Goal: Find specific page/section: Find specific page/section

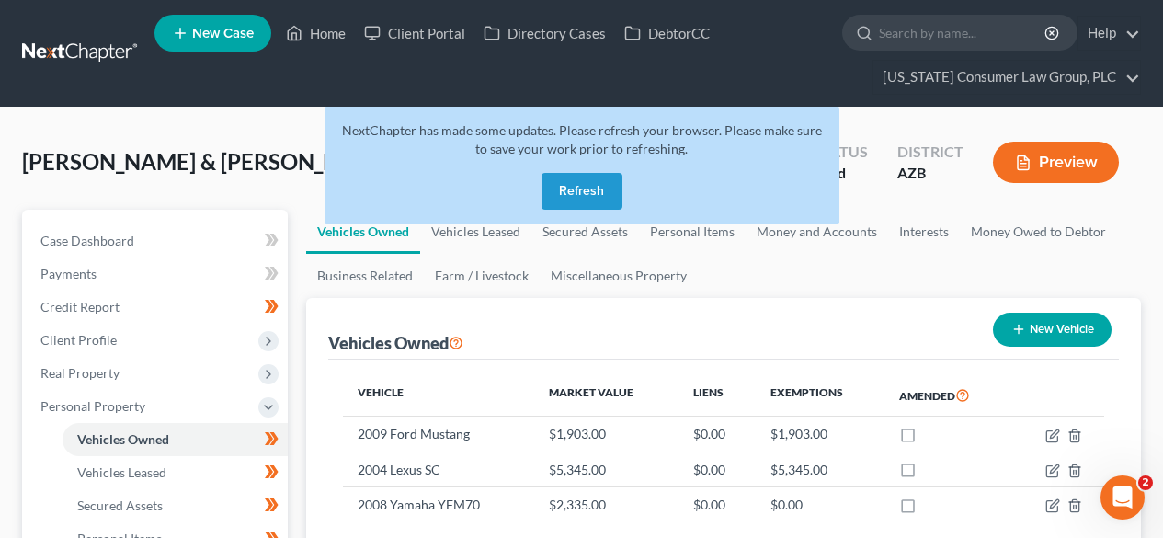
click at [68, 40] on link at bounding box center [81, 53] width 118 height 33
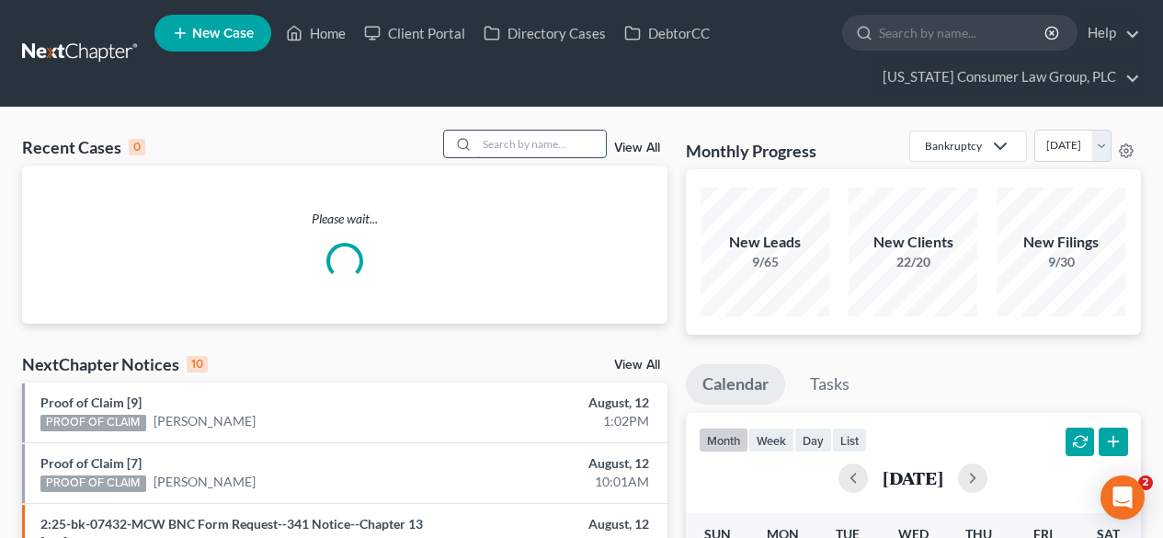
click at [508, 145] on input "search" at bounding box center [541, 144] width 129 height 27
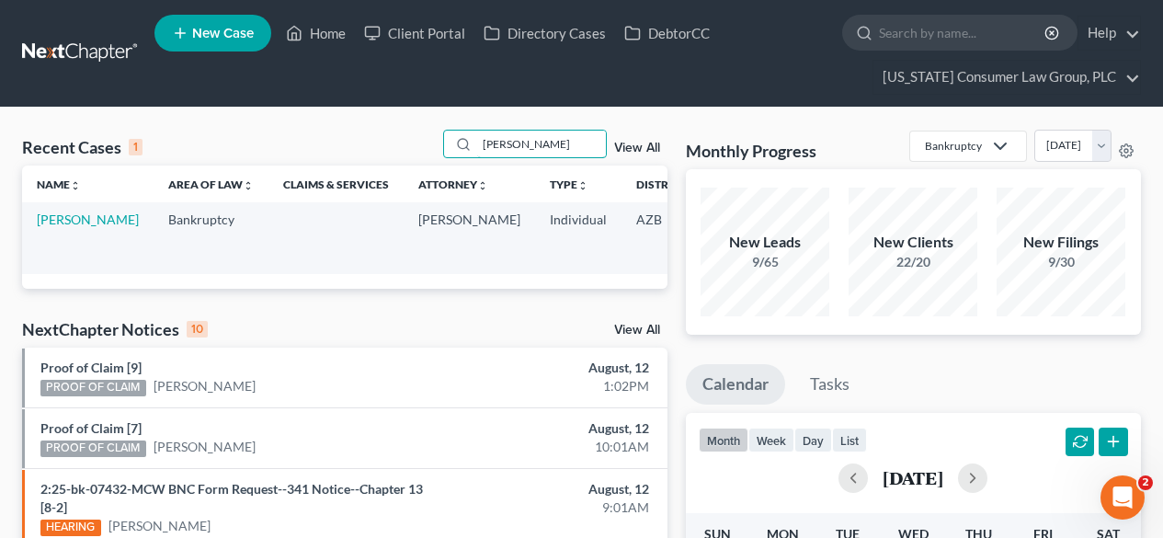
type input "[PERSON_NAME]"
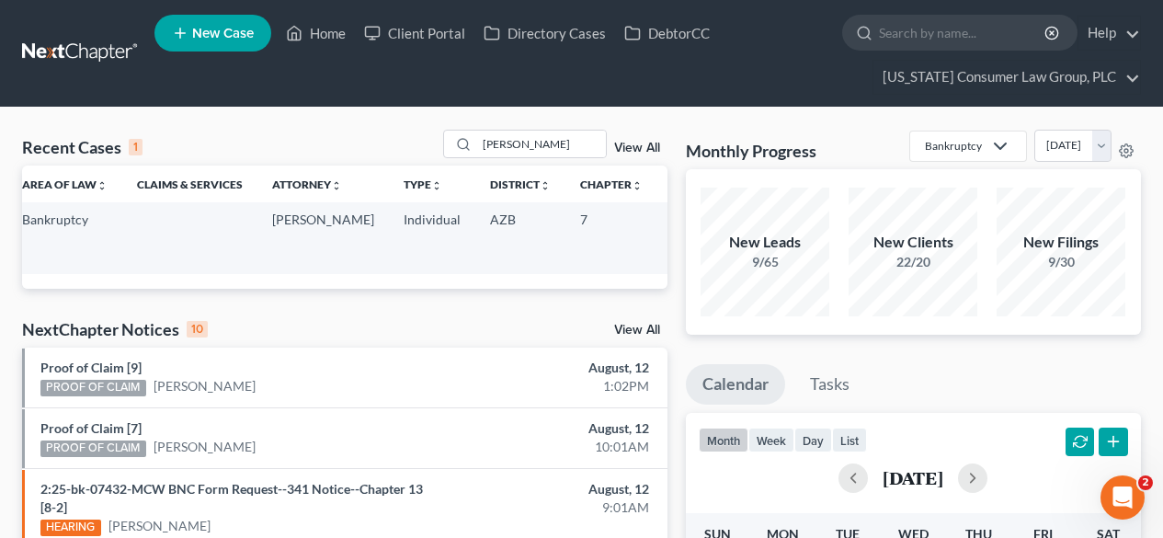
drag, startPoint x: 625, startPoint y: 256, endPoint x: 581, endPoint y: 222, distance: 55.7
click at [658, 222] on td "3:25-bk-05791-DPC" at bounding box center [702, 237] width 88 height 71
copy td "3:25-bk-05791-DPC"
